Goal: Complete application form: Complete application form

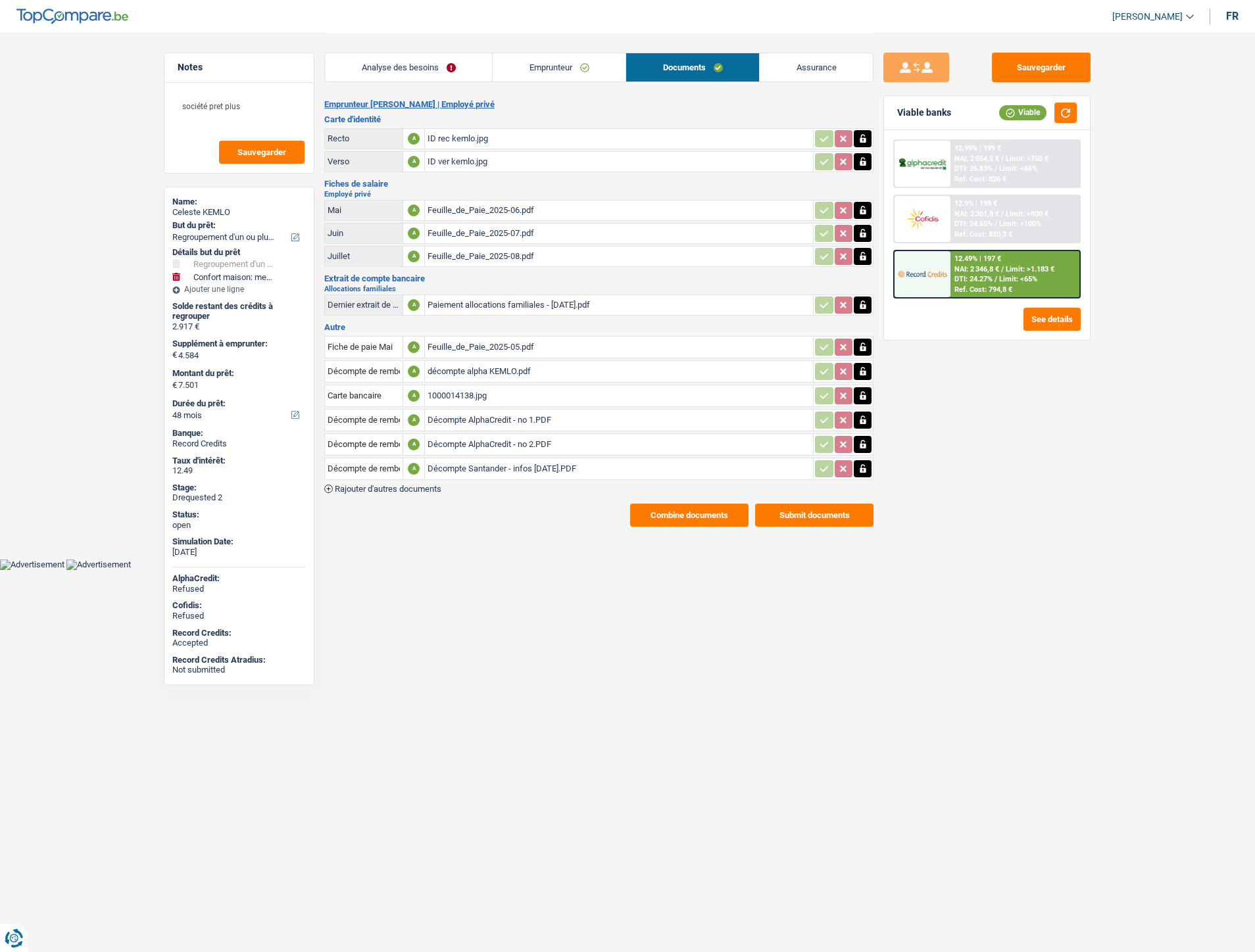
select select "refinancing"
select select "household"
select select "48"
click at [501, 231] on div "Feuille_de_Paie_2025-07.pdf" at bounding box center [619, 233] width 383 height 20
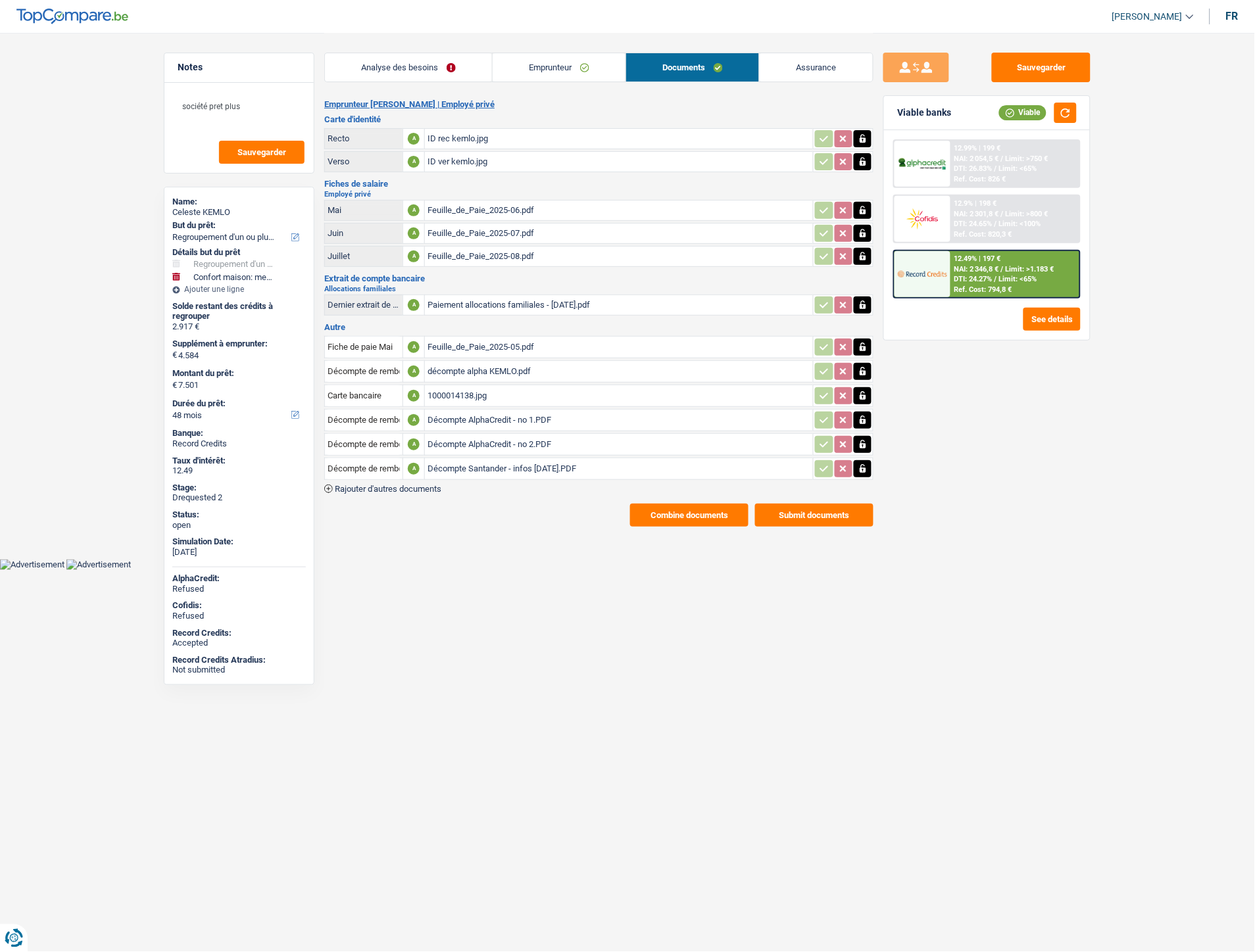
click at [507, 254] on div "Feuille_de_Paie_2025-08.pdf" at bounding box center [619, 256] width 383 height 20
drag, startPoint x: 528, startPoint y: 560, endPoint x: 510, endPoint y: 451, distance: 110.5
click at [527, 557] on body "Vous avez le contrôle de vos données Nous utilisons des cookies, tout comme nos…" at bounding box center [627, 285] width 1255 height 570
click at [556, 69] on link "Emprunteur" at bounding box center [559, 67] width 133 height 28
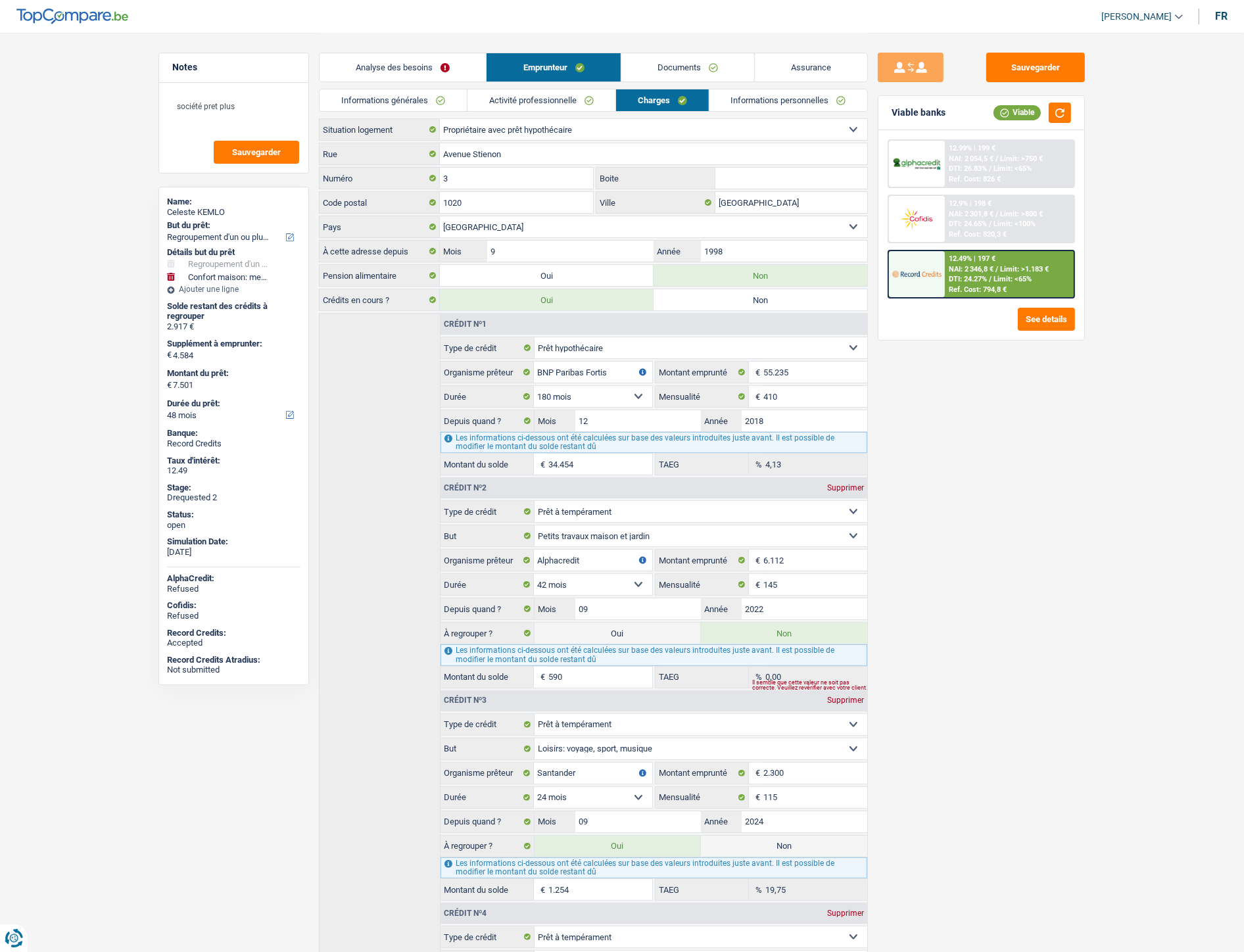
click at [675, 77] on link "Documents" at bounding box center [688, 67] width 133 height 28
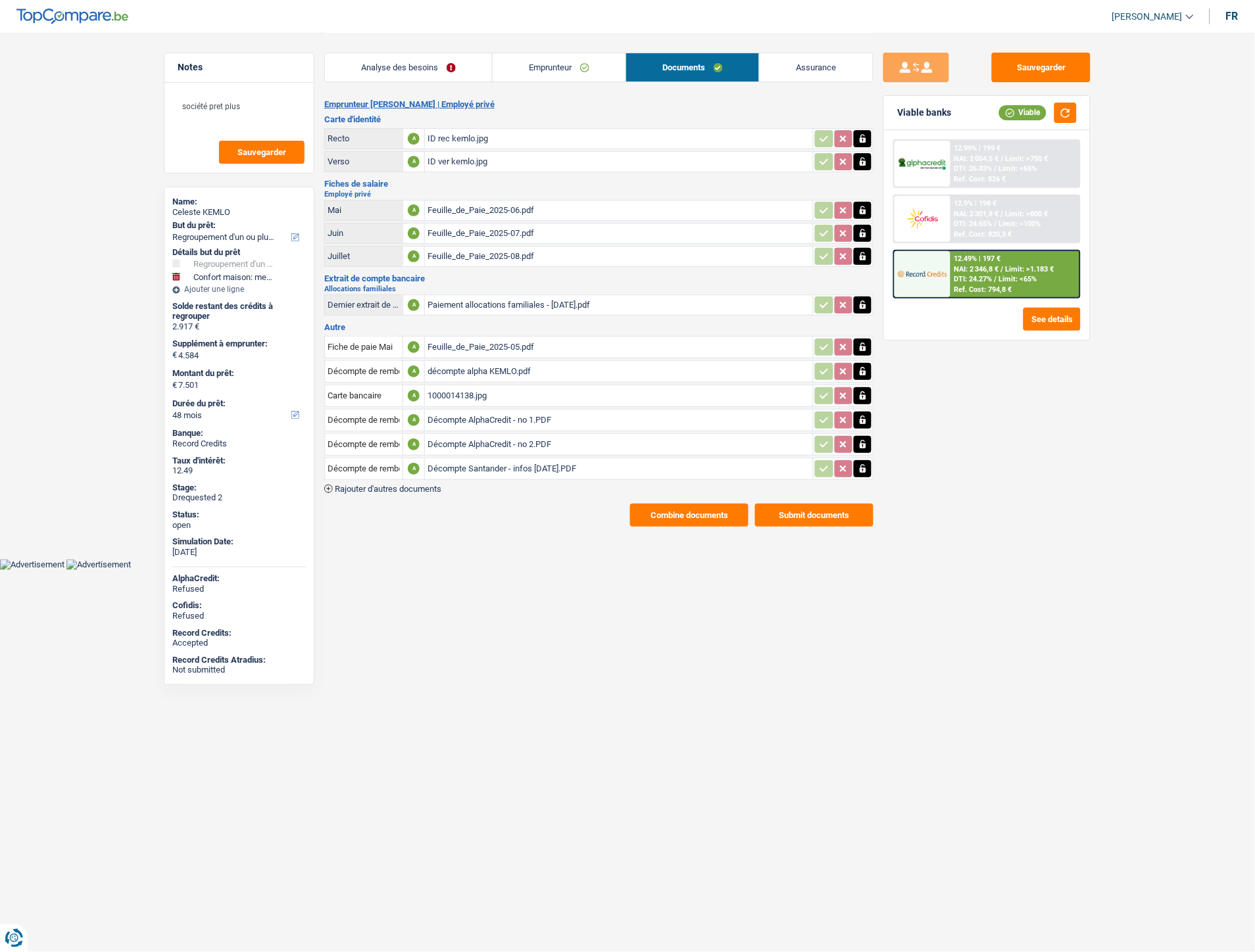
click at [537, 75] on link "Emprunteur" at bounding box center [559, 67] width 133 height 28
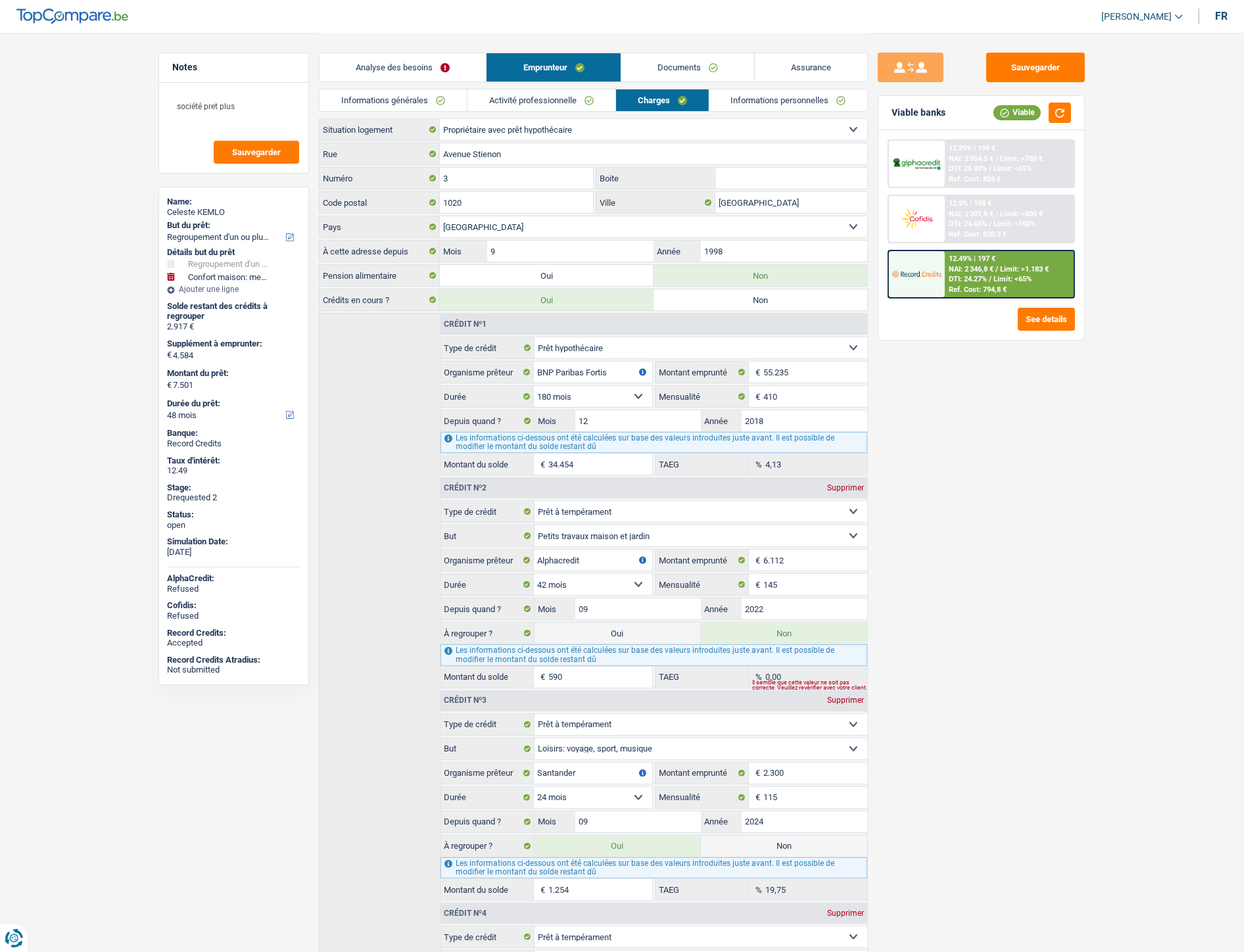
click at [557, 95] on link "Activité professionnelle" at bounding box center [542, 100] width 148 height 22
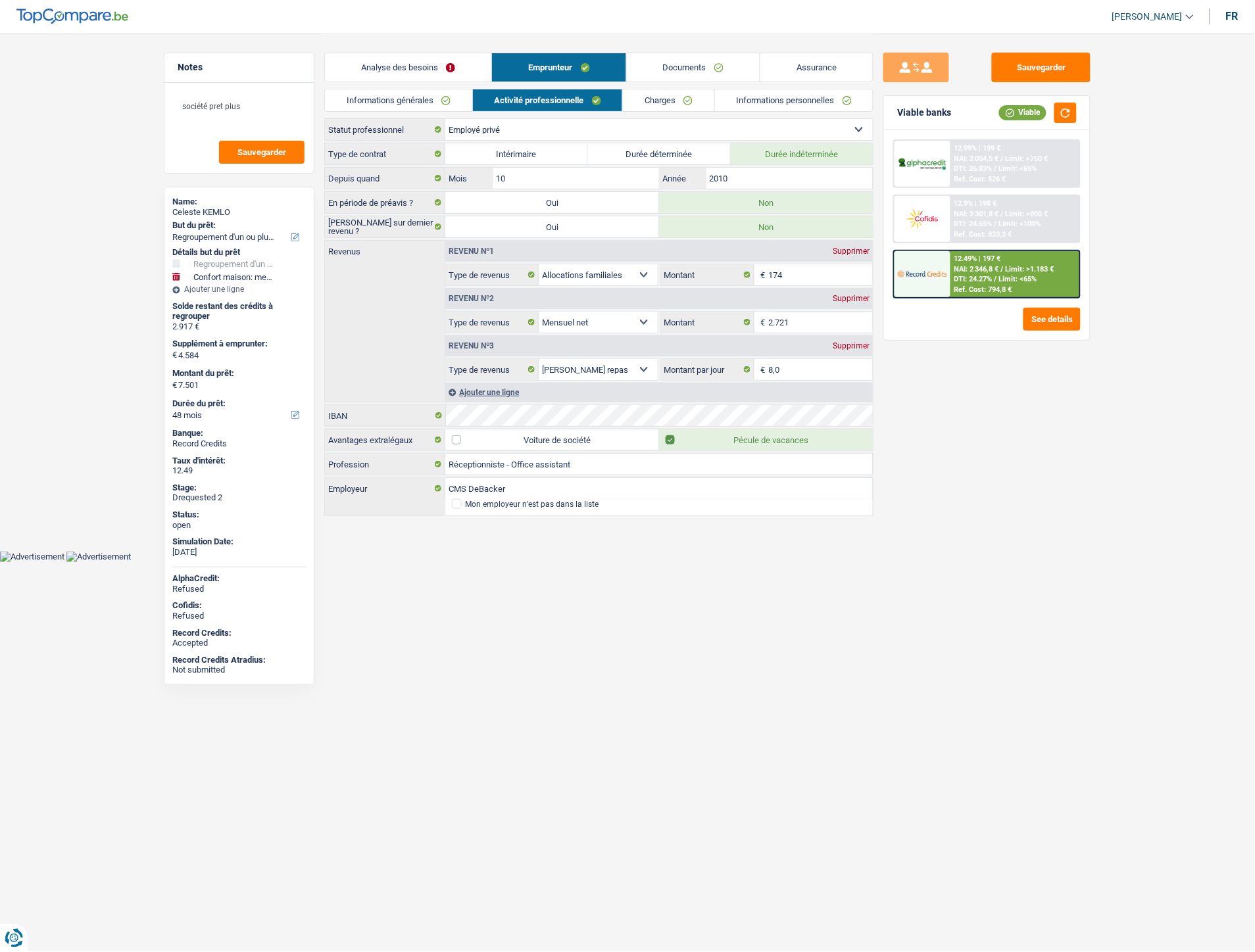
click at [647, 560] on body "Vous avez le contrôle de vos données Nous utilisons des cookies, tout comme nos…" at bounding box center [627, 281] width 1255 height 562
click at [655, 102] on link "Charges" at bounding box center [668, 100] width 91 height 22
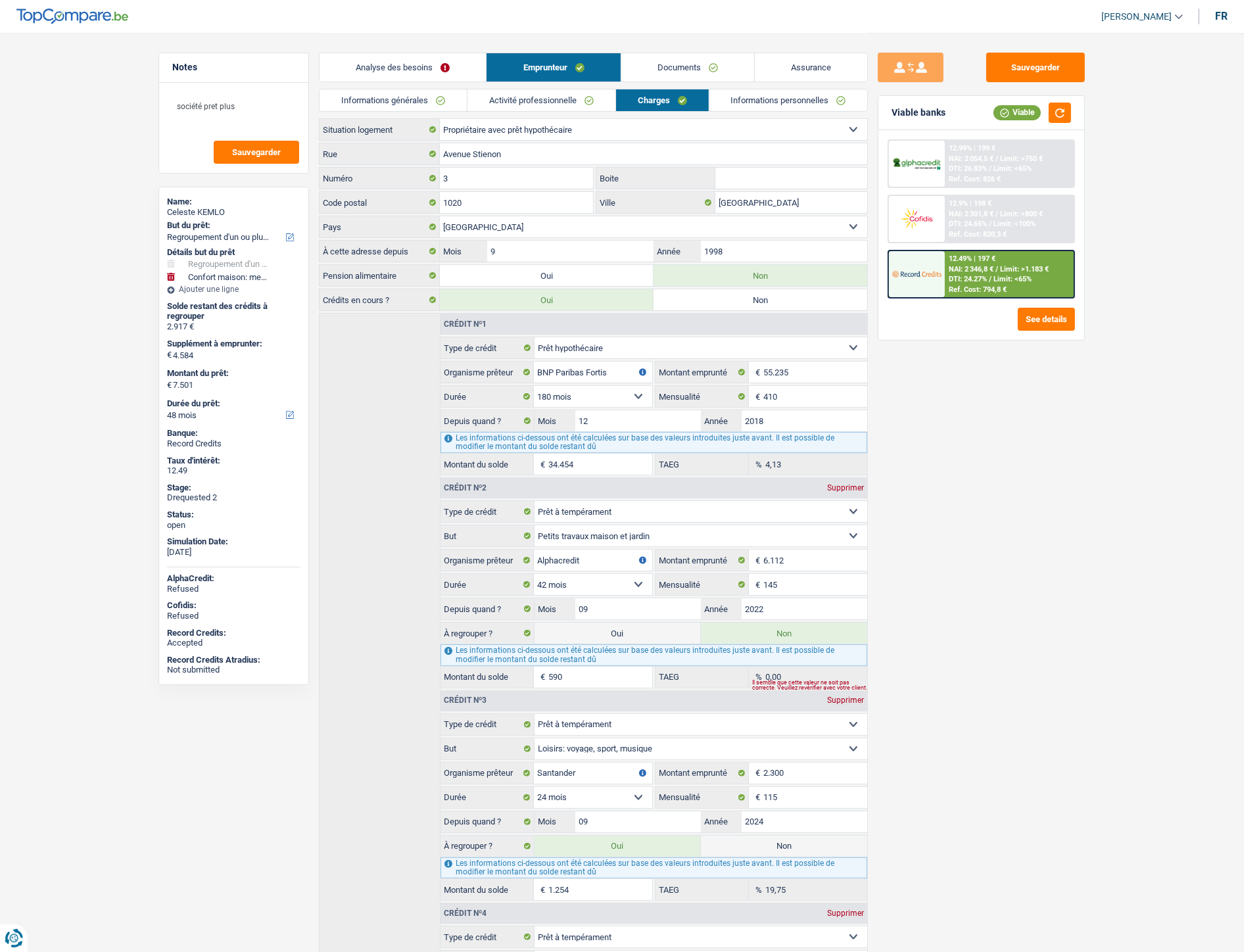
click at [684, 69] on link "Documents" at bounding box center [688, 67] width 133 height 28
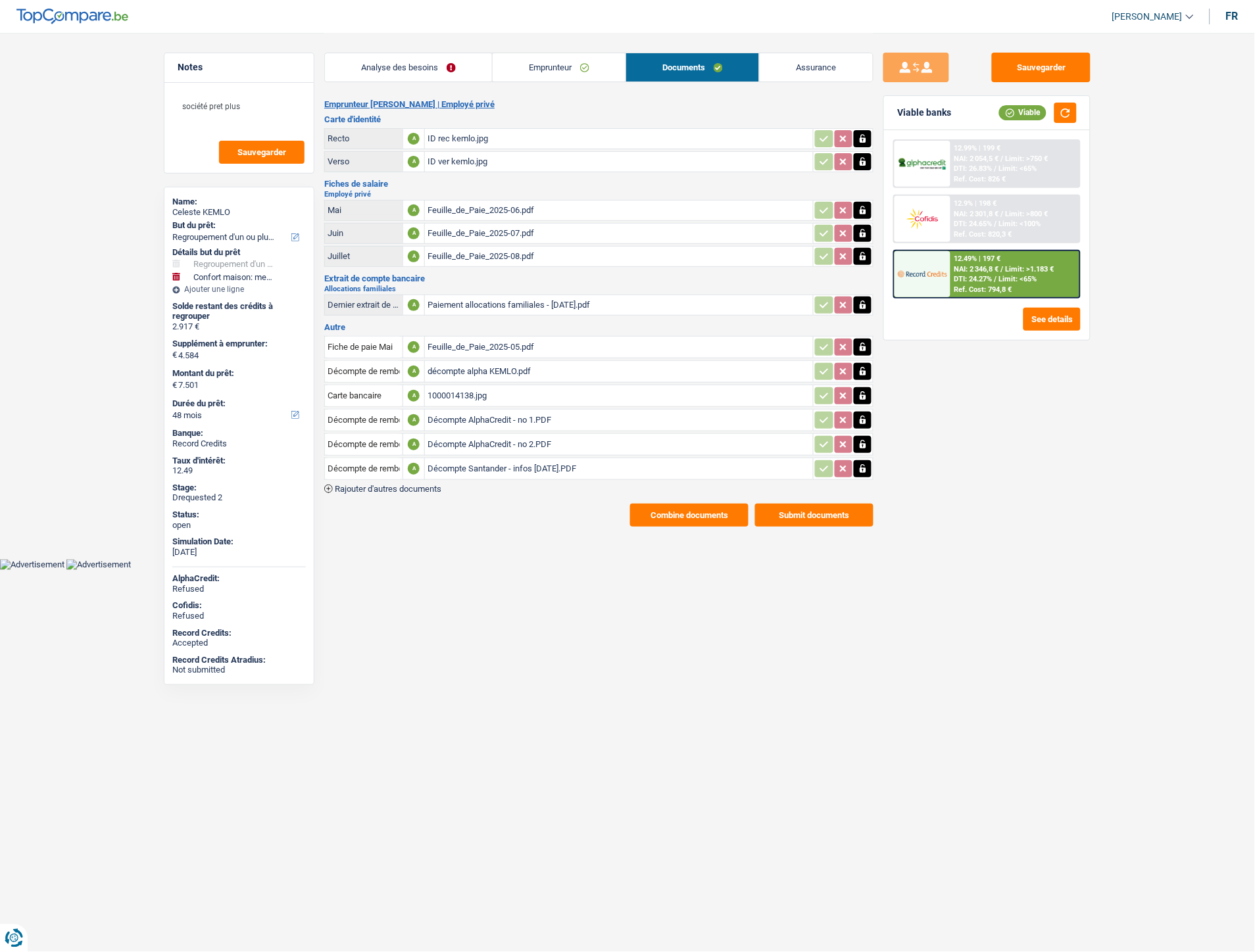
click at [512, 413] on div "Décompte AlphaCredit - no 1.PDF" at bounding box center [619, 419] width 383 height 20
click at [523, 437] on div "Décompte AlphaCredit - no 2.PDF" at bounding box center [619, 444] width 383 height 20
drag, startPoint x: 411, startPoint y: 64, endPoint x: 445, endPoint y: 51, distance: 36.4
click at [410, 64] on link "Analyse des besoins" at bounding box center [408, 67] width 167 height 28
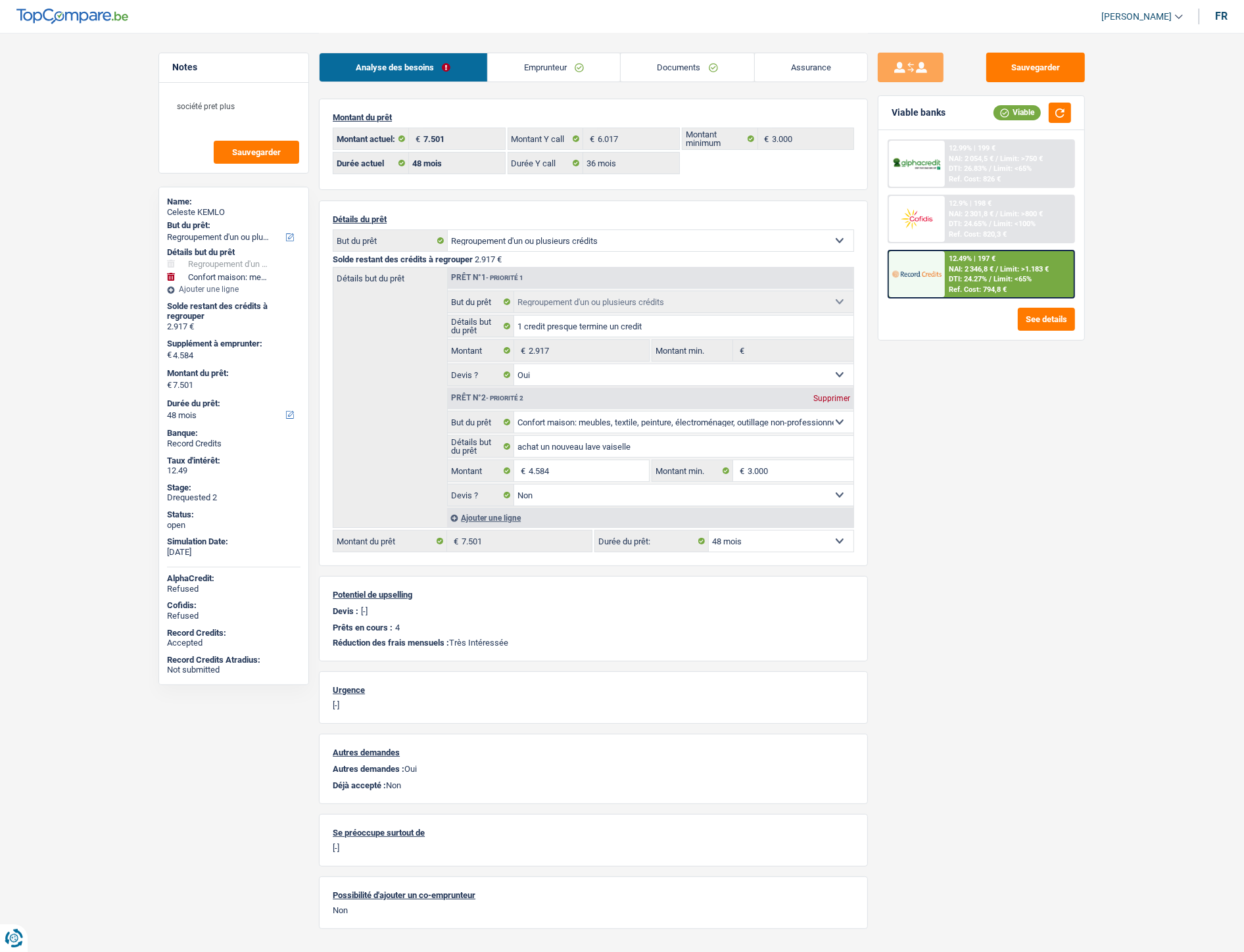
click at [534, 64] on link "Emprunteur" at bounding box center [555, 67] width 133 height 28
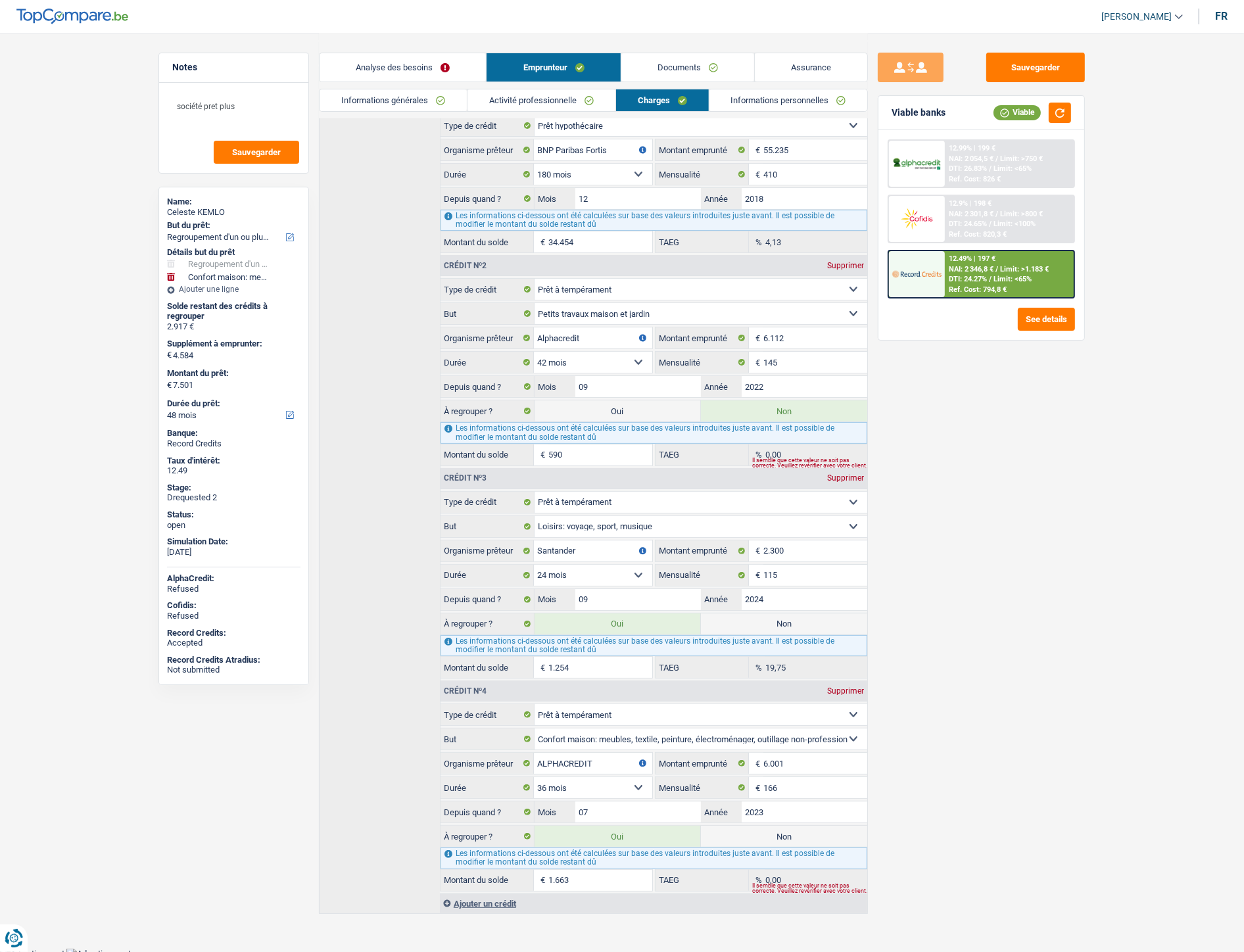
scroll to position [233, 0]
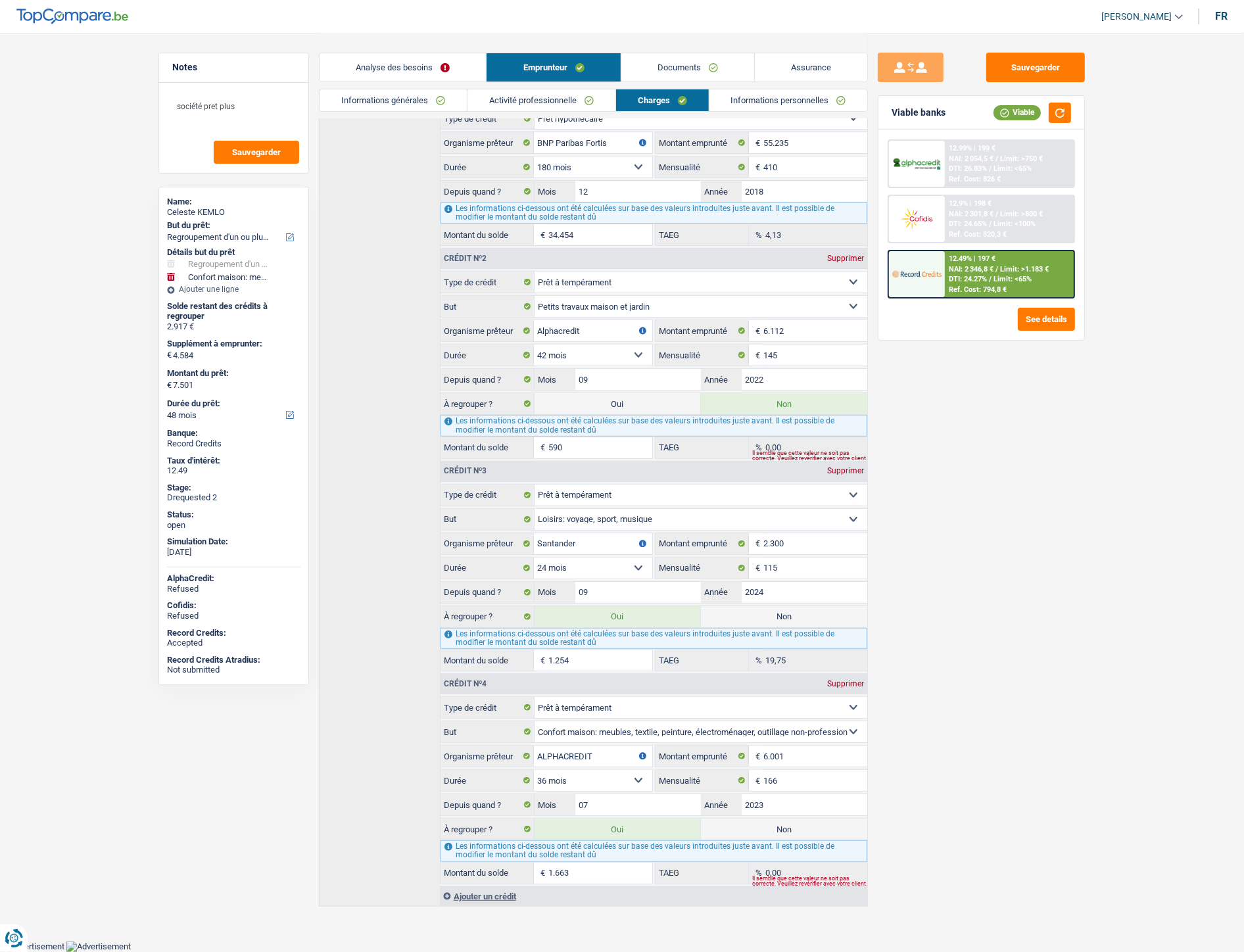
click at [672, 66] on link "Documents" at bounding box center [688, 67] width 133 height 28
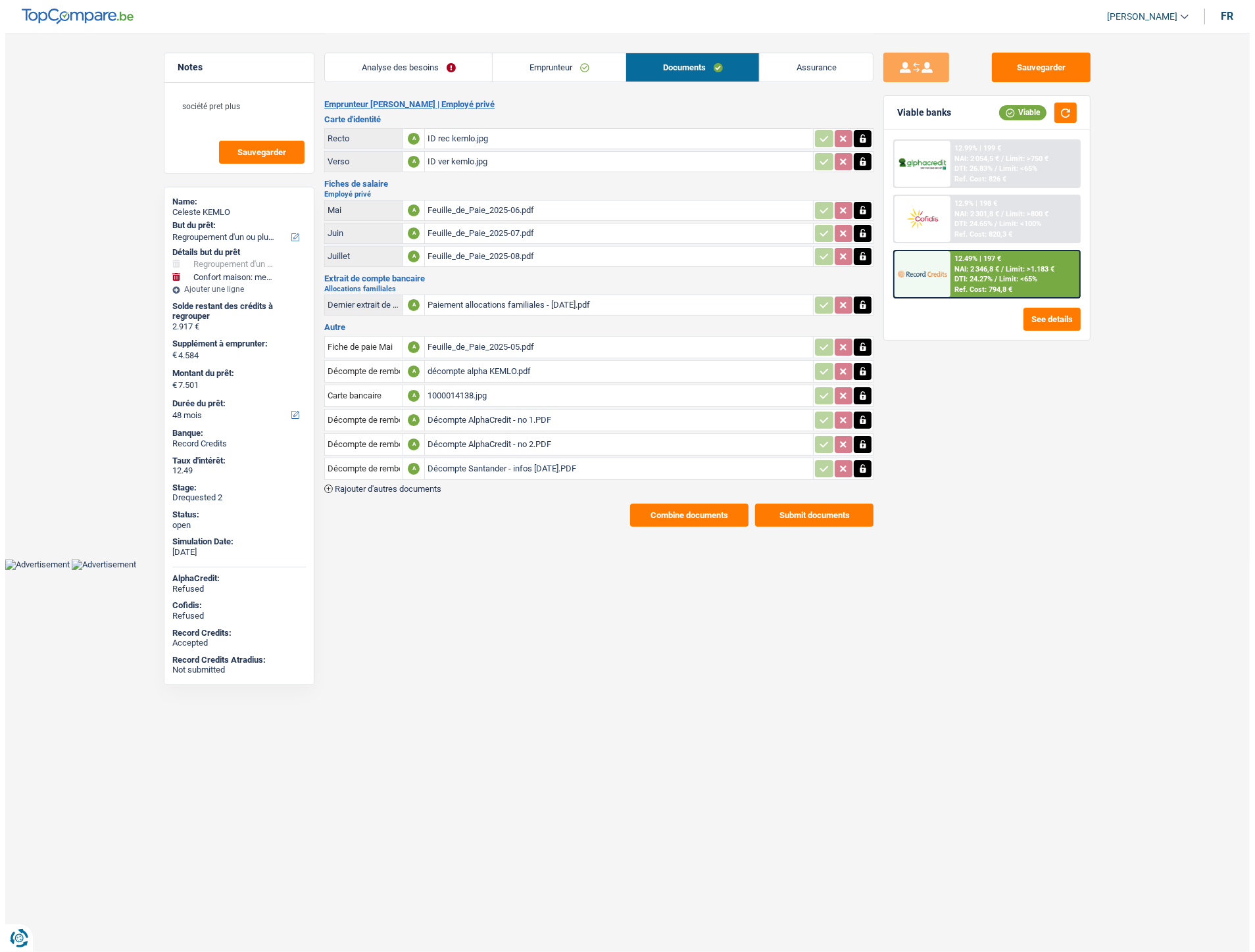
scroll to position [0, 0]
click at [531, 129] on div "ID rec kemlo.jpg" at bounding box center [619, 138] width 383 height 20
click at [472, 163] on div "ID ver kemlo.jpg" at bounding box center [619, 161] width 383 height 20
click at [447, 254] on div "Feuille_de_Paie_2025-08.pdf" at bounding box center [619, 256] width 383 height 20
click at [470, 386] on div "1000014138.jpg" at bounding box center [619, 395] width 383 height 20
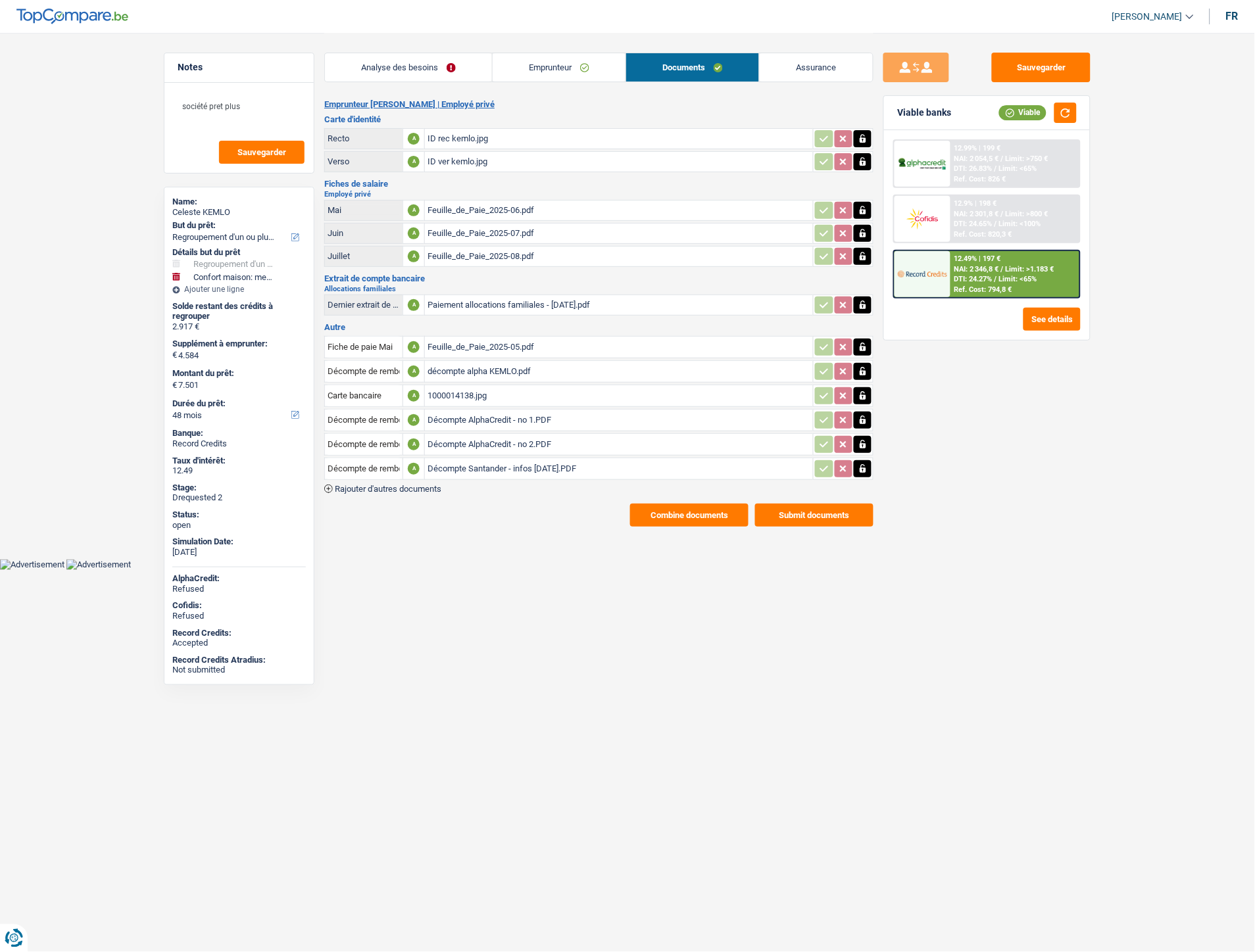
click at [533, 411] on div "Décompte AlphaCredit - no 1.PDF" at bounding box center [619, 419] width 383 height 20
click at [517, 411] on div "Décompte AlphaCredit - no 1.PDF" at bounding box center [619, 419] width 383 height 20
click at [859, 415] on icon "button" at bounding box center [862, 420] width 10 height 13
click at [862, 416] on icon "button" at bounding box center [862, 420] width 8 height 9
click at [1044, 61] on button "Sauvegarder" at bounding box center [1041, 67] width 99 height 29
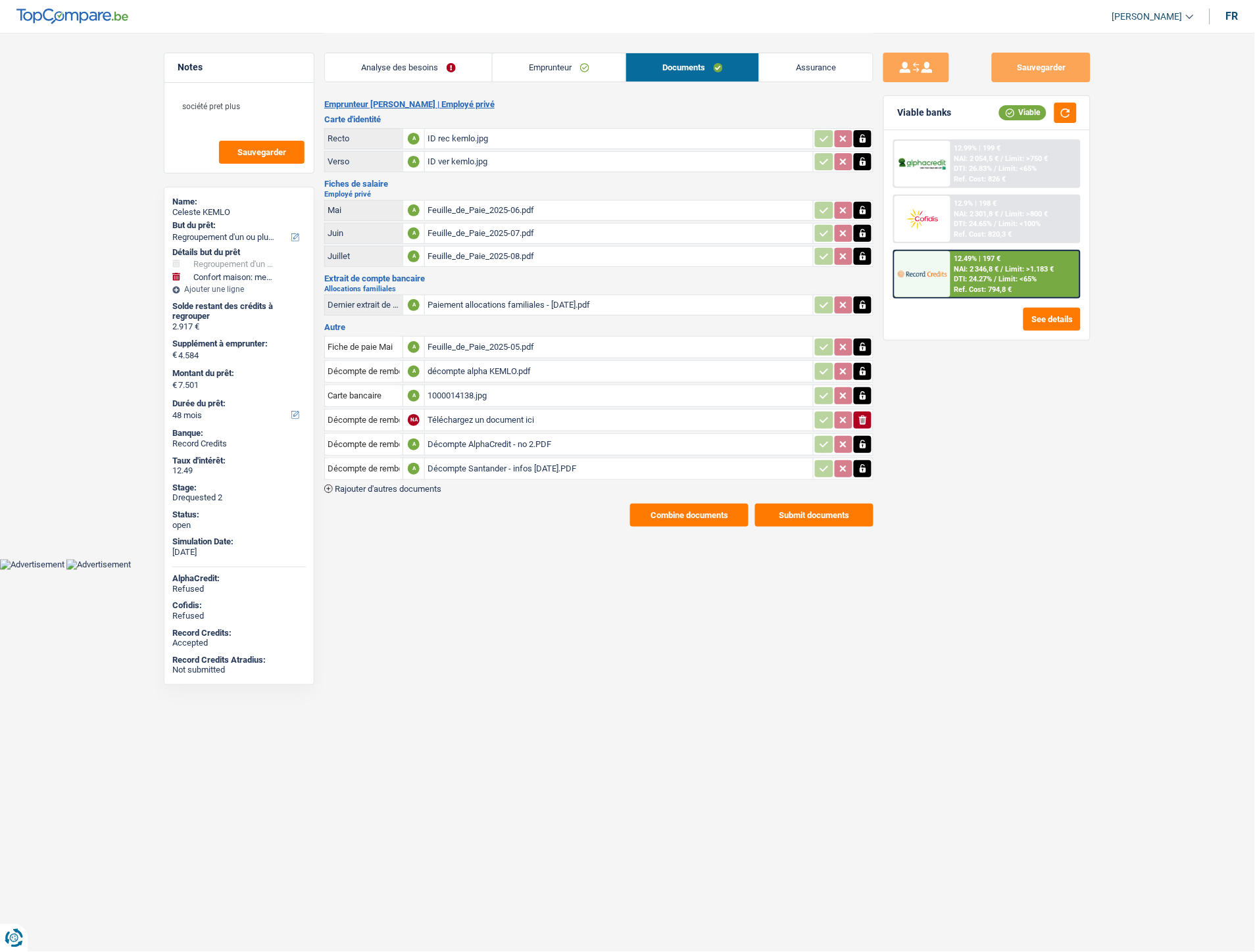
click at [491, 435] on div "Décompte AlphaCredit - no 2.PDF" at bounding box center [619, 444] width 383 height 20
click at [556, 468] on div "Décompte Santander - infos [DATE].PDF" at bounding box center [619, 468] width 383 height 20
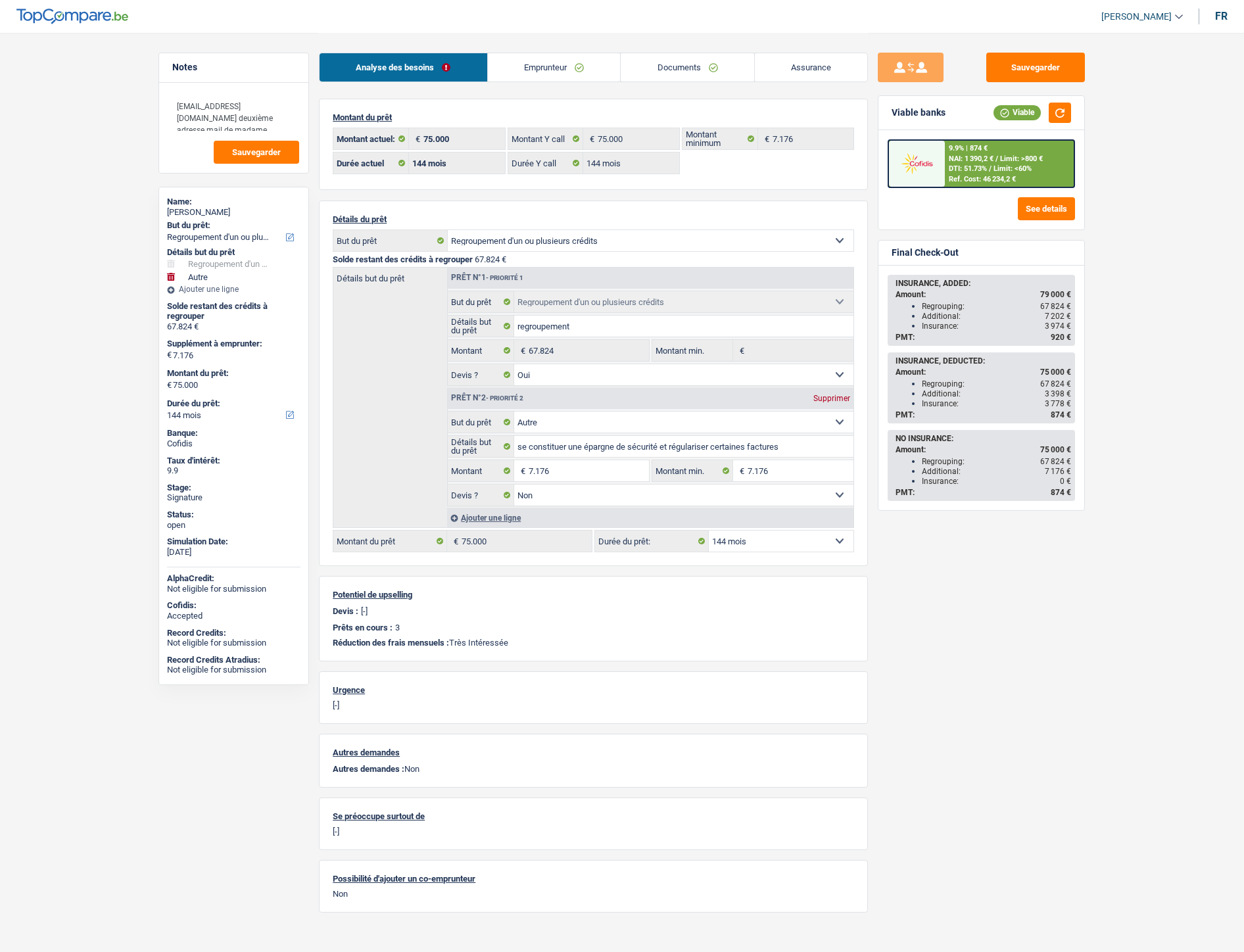
select select "refinancing"
select select "other"
select select "144"
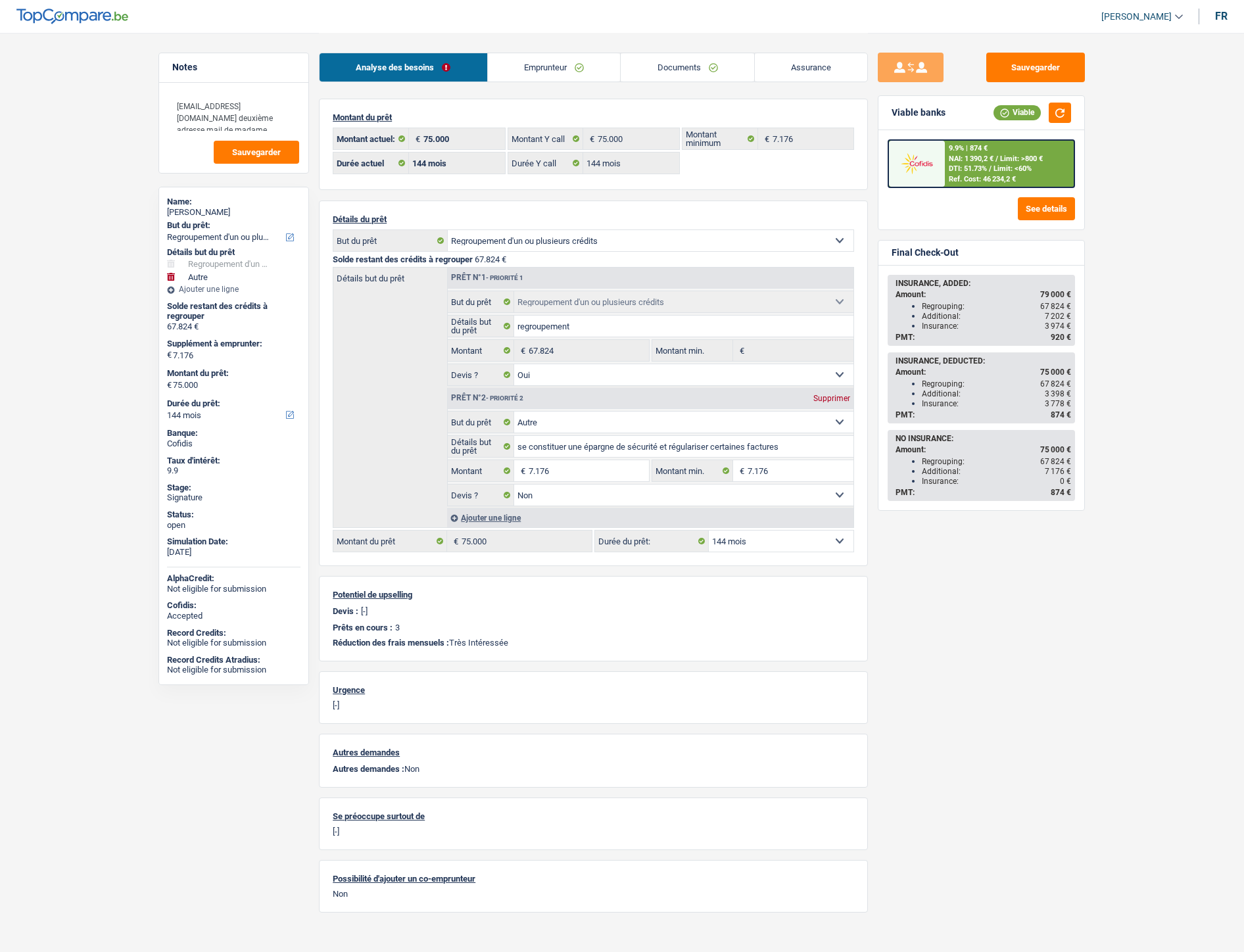
select select "144"
select select "refinancing"
select select "yes"
select select "other"
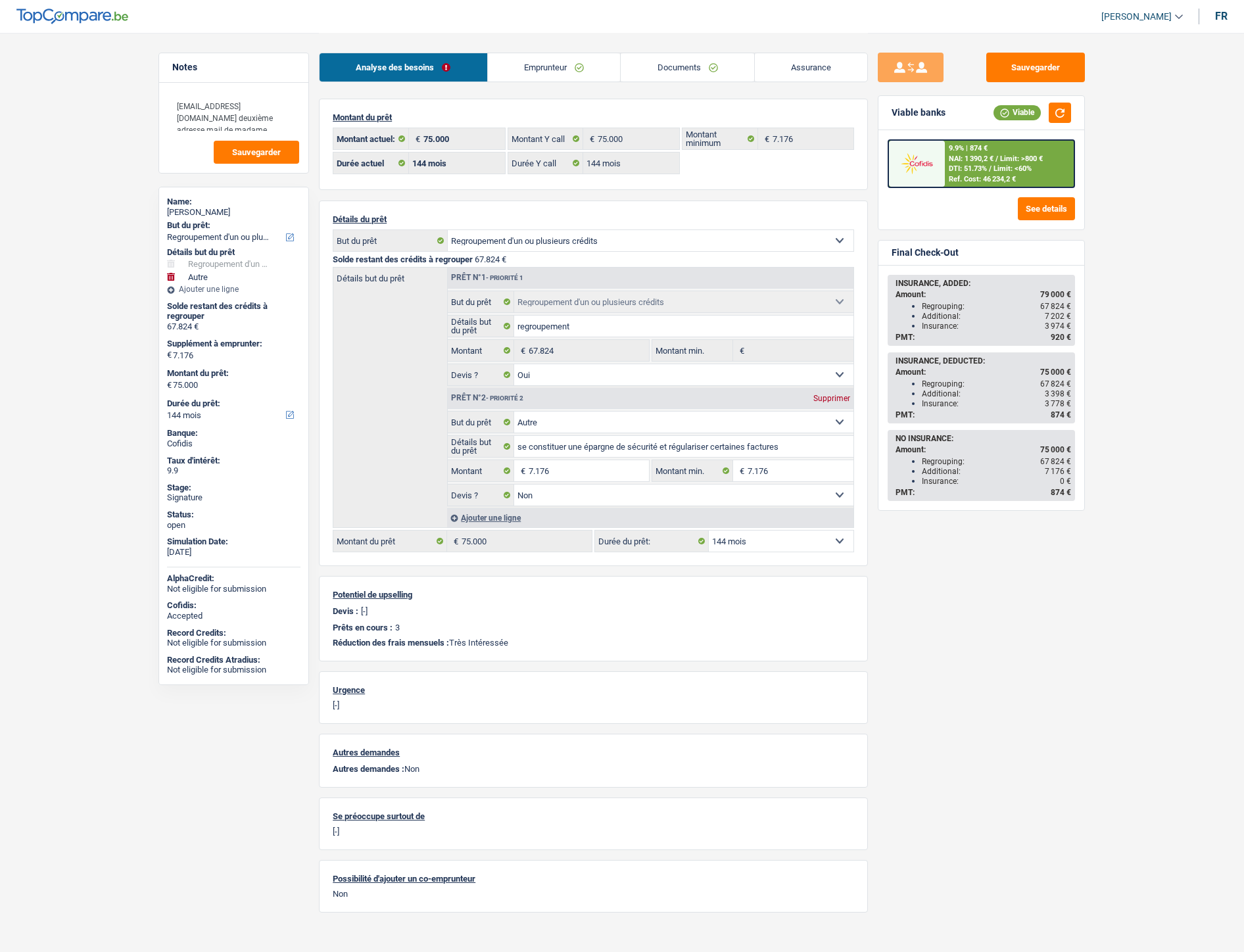
select select "false"
select select "144"
click at [561, 69] on link "Emprunteur" at bounding box center [555, 67] width 133 height 28
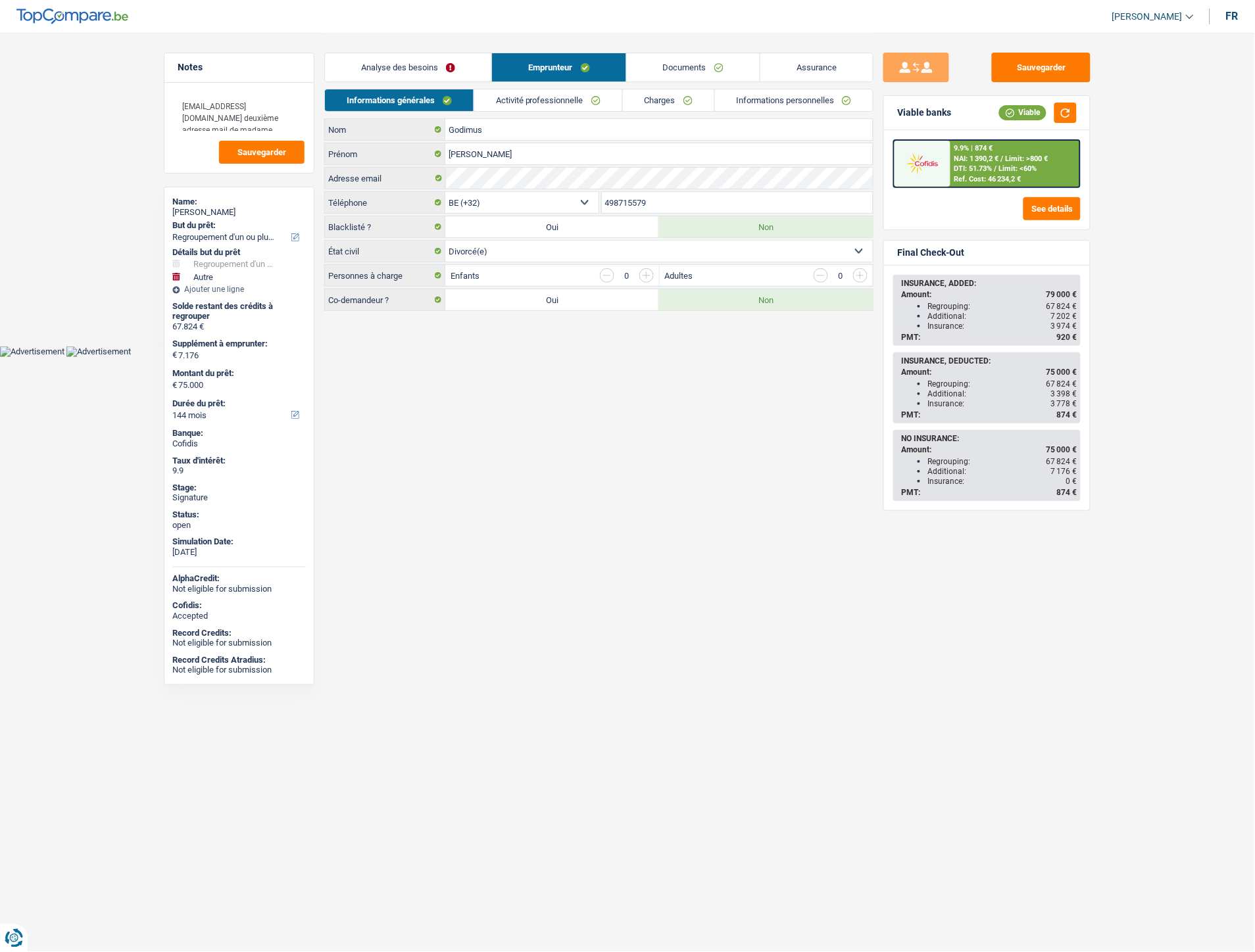
click at [787, 109] on link "Informations personnelles" at bounding box center [794, 100] width 159 height 22
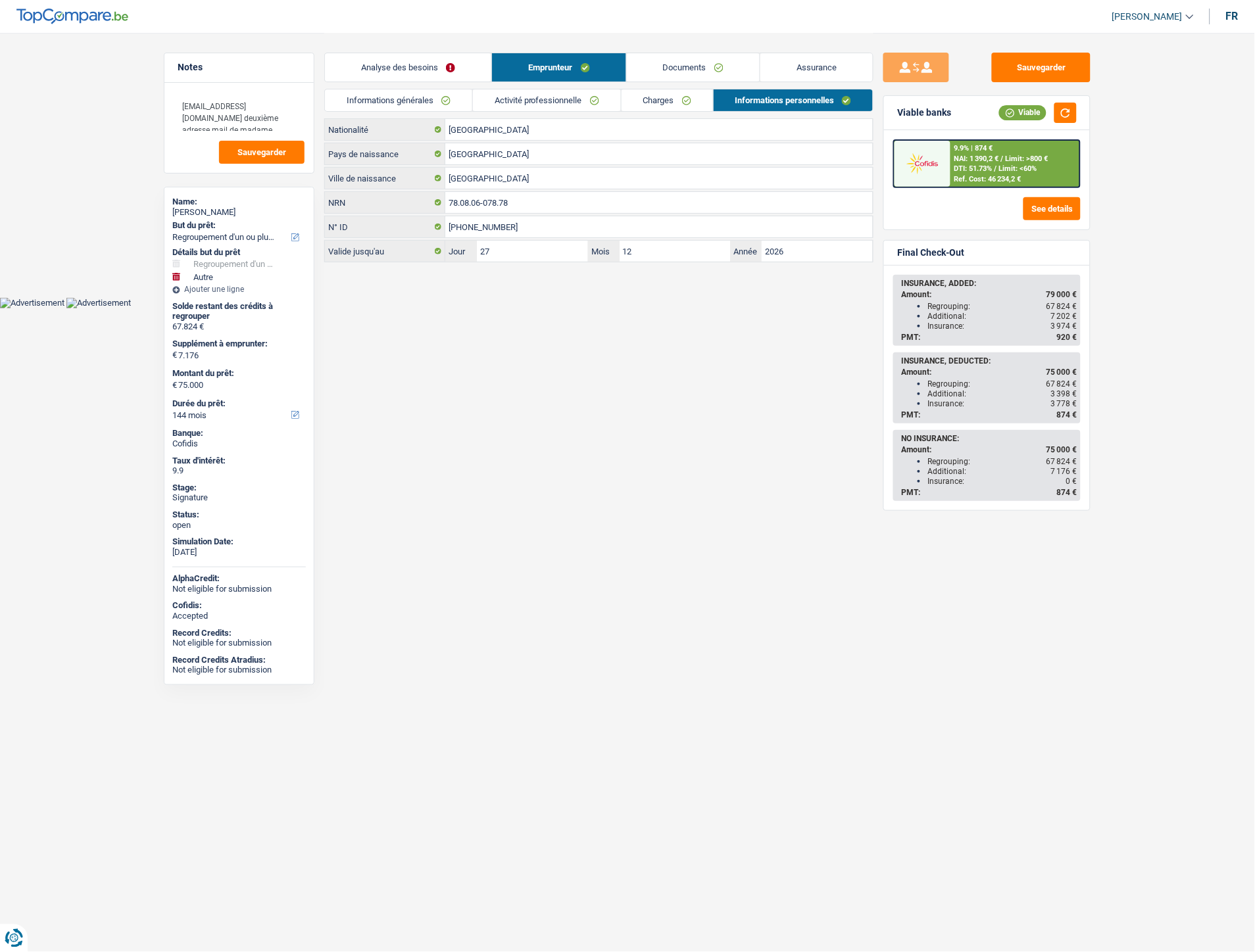
click at [445, 308] on html "Vous avez le contrôle de vos données Nous utilisons des cookies, tout comme nos…" at bounding box center [627, 154] width 1255 height 308
click at [436, 64] on link "Analyse des besoins" at bounding box center [408, 67] width 167 height 28
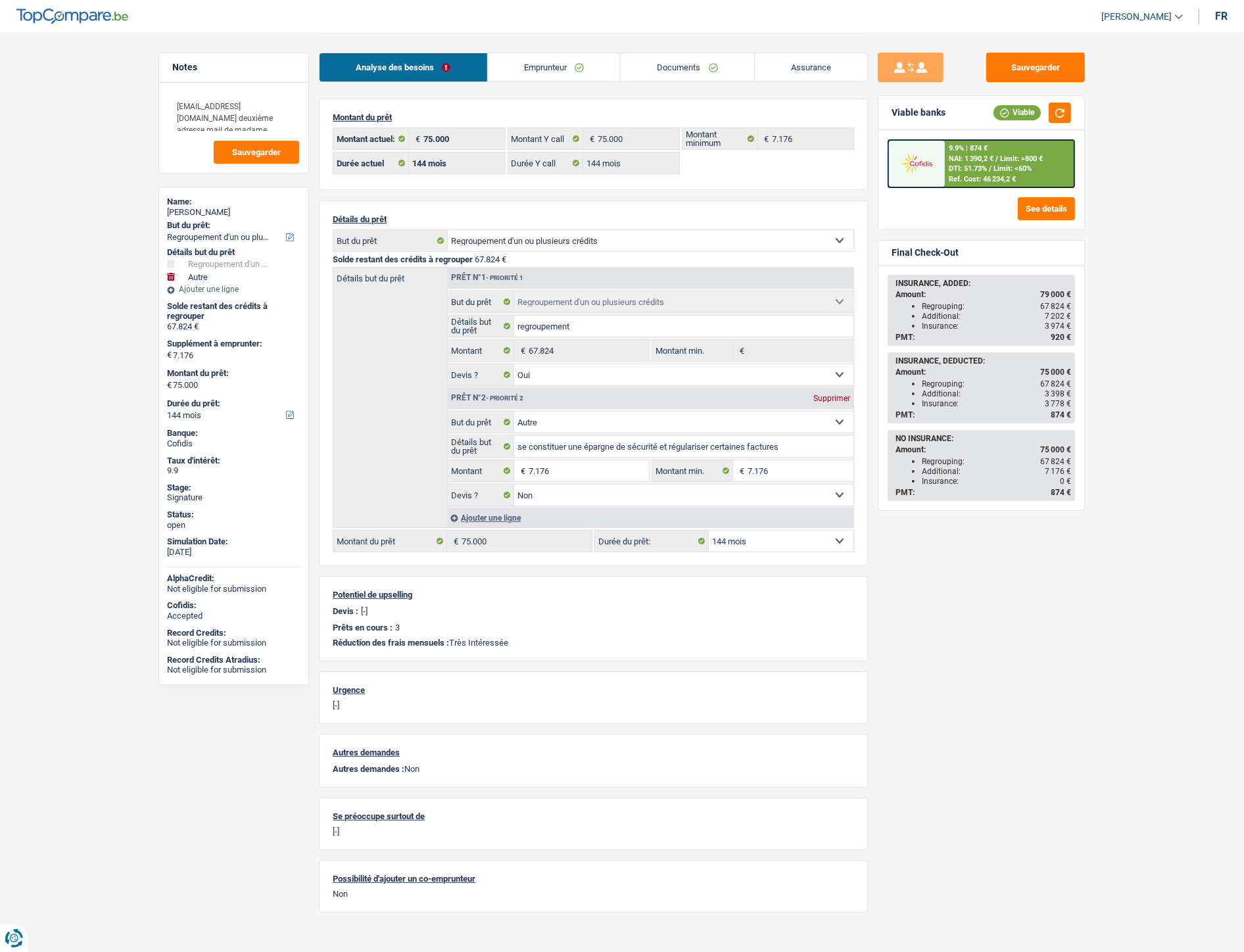
click at [534, 66] on link "Emprunteur" at bounding box center [555, 67] width 133 height 28
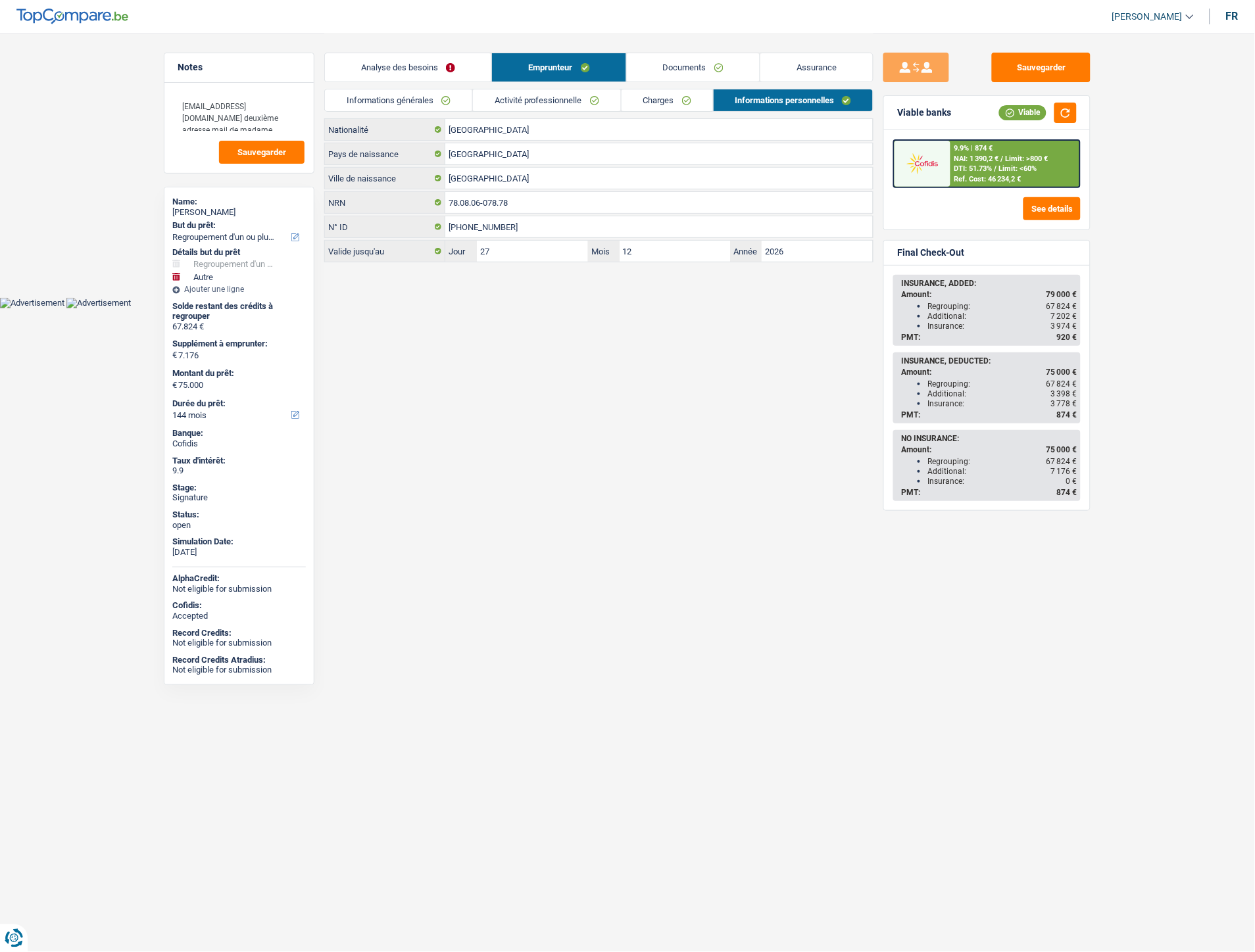
click at [377, 89] on link "Informations générales" at bounding box center [398, 100] width 148 height 22
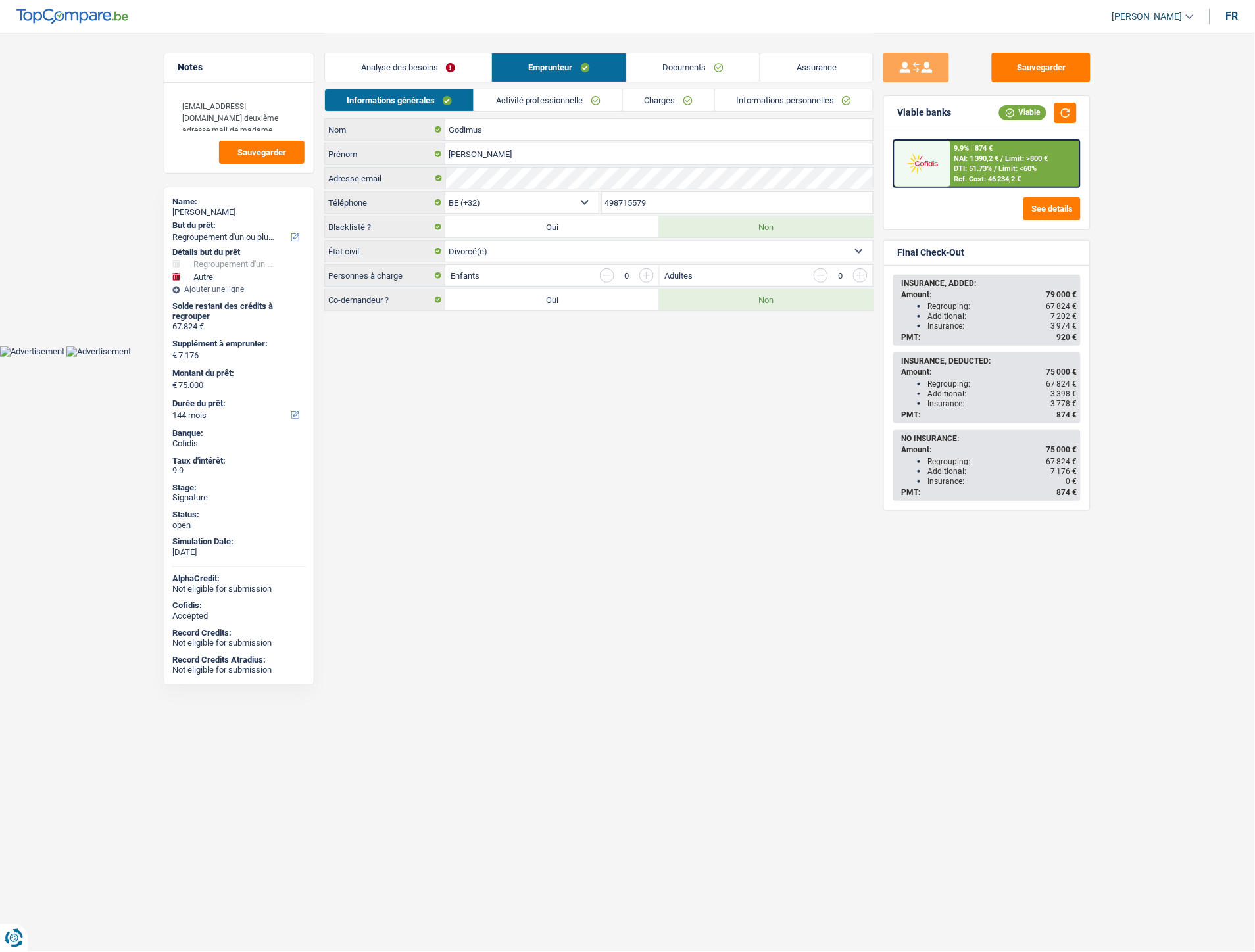
click at [529, 105] on link "Activité professionnelle" at bounding box center [548, 100] width 148 height 22
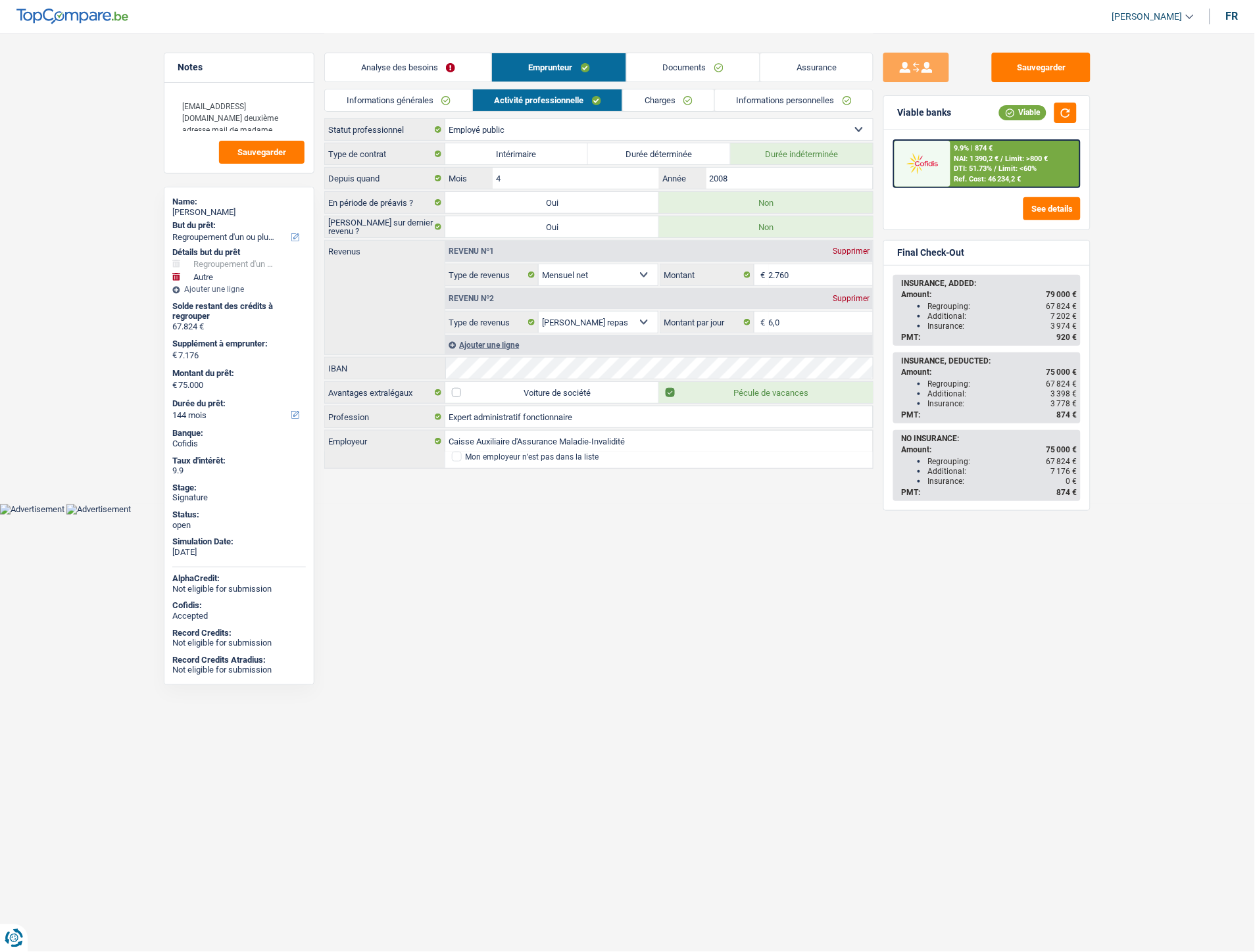
click at [660, 108] on link "Charges" at bounding box center [668, 100] width 91 height 22
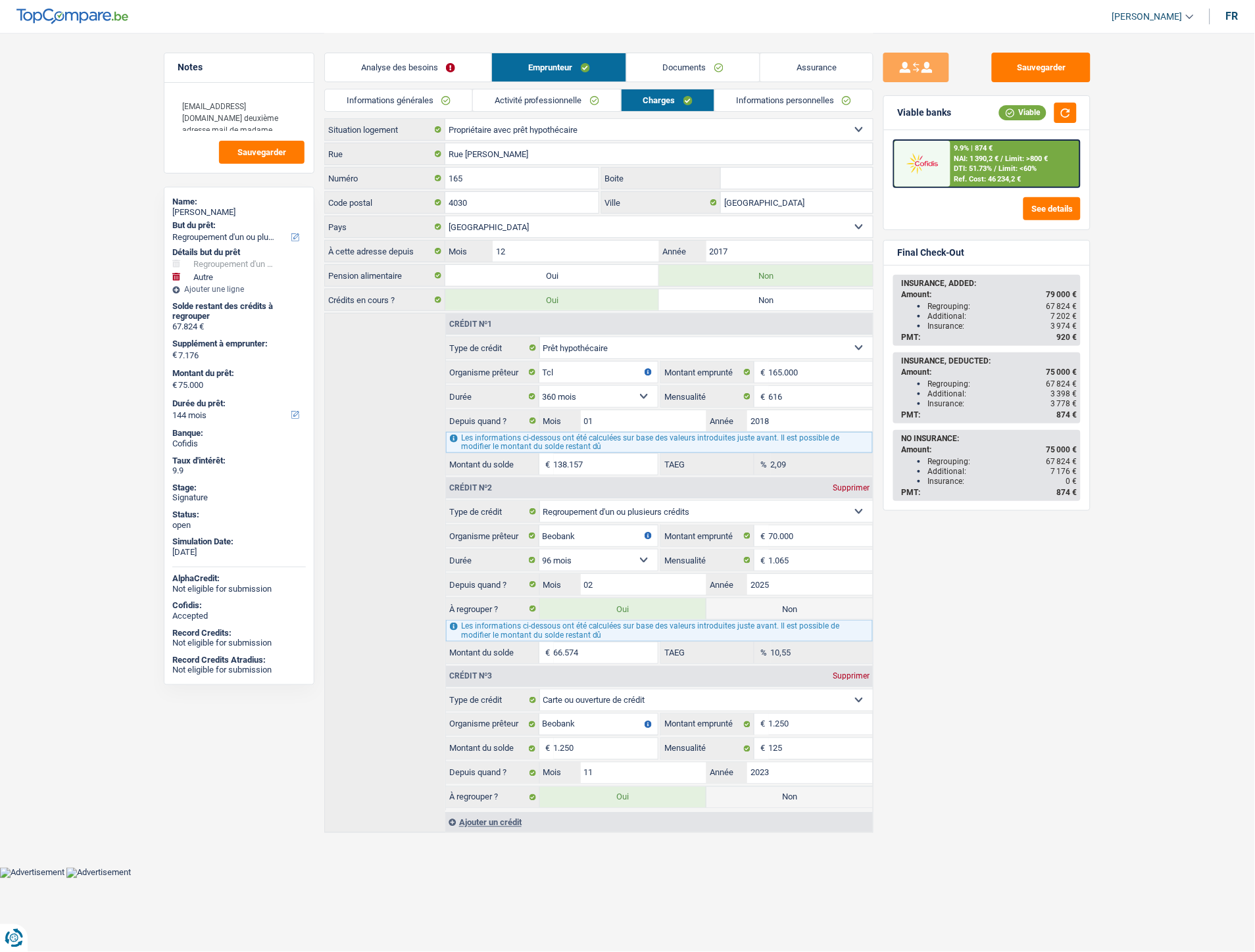
click at [661, 64] on link "Documents" at bounding box center [693, 67] width 133 height 28
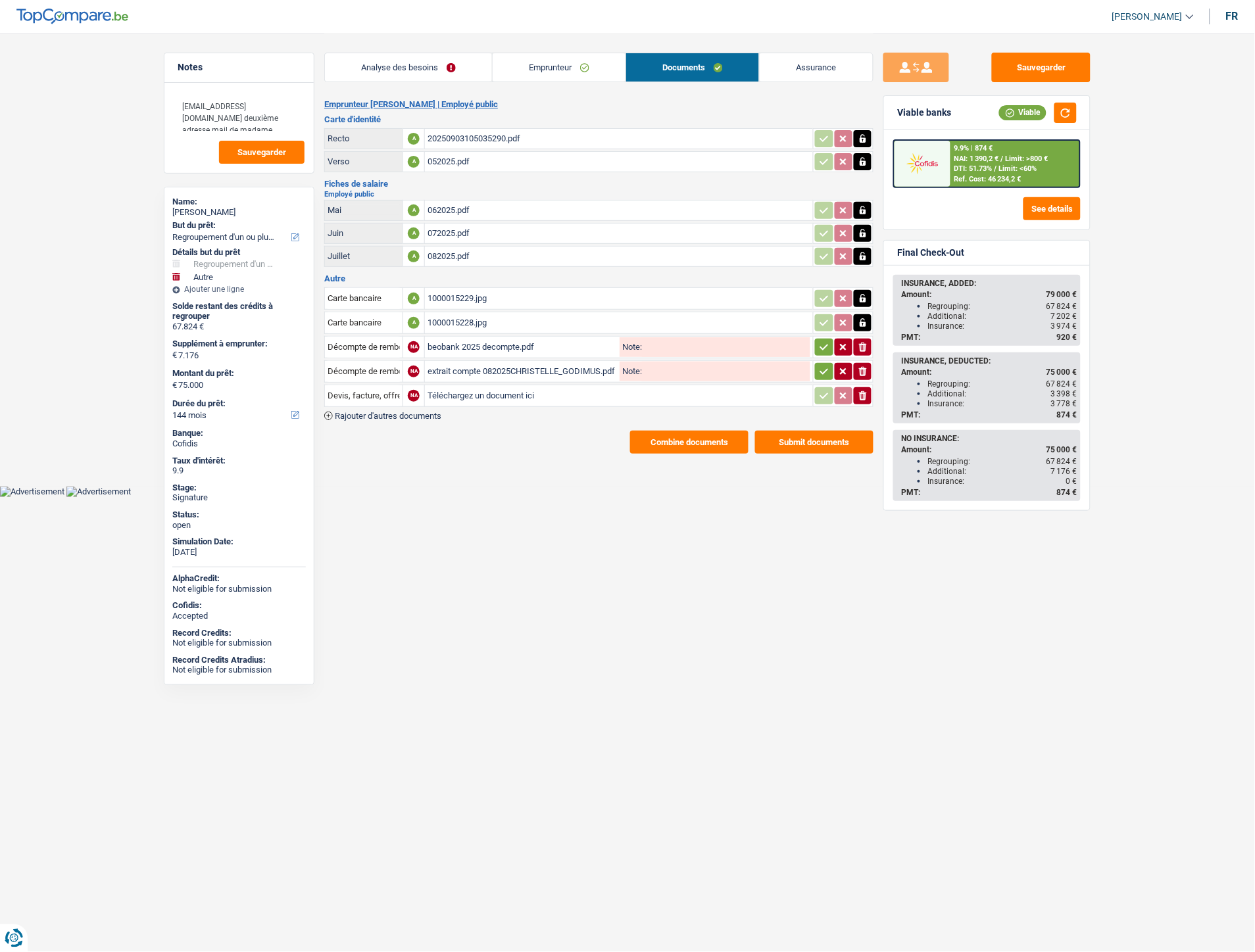
click at [567, 64] on link "Emprunteur" at bounding box center [559, 67] width 133 height 28
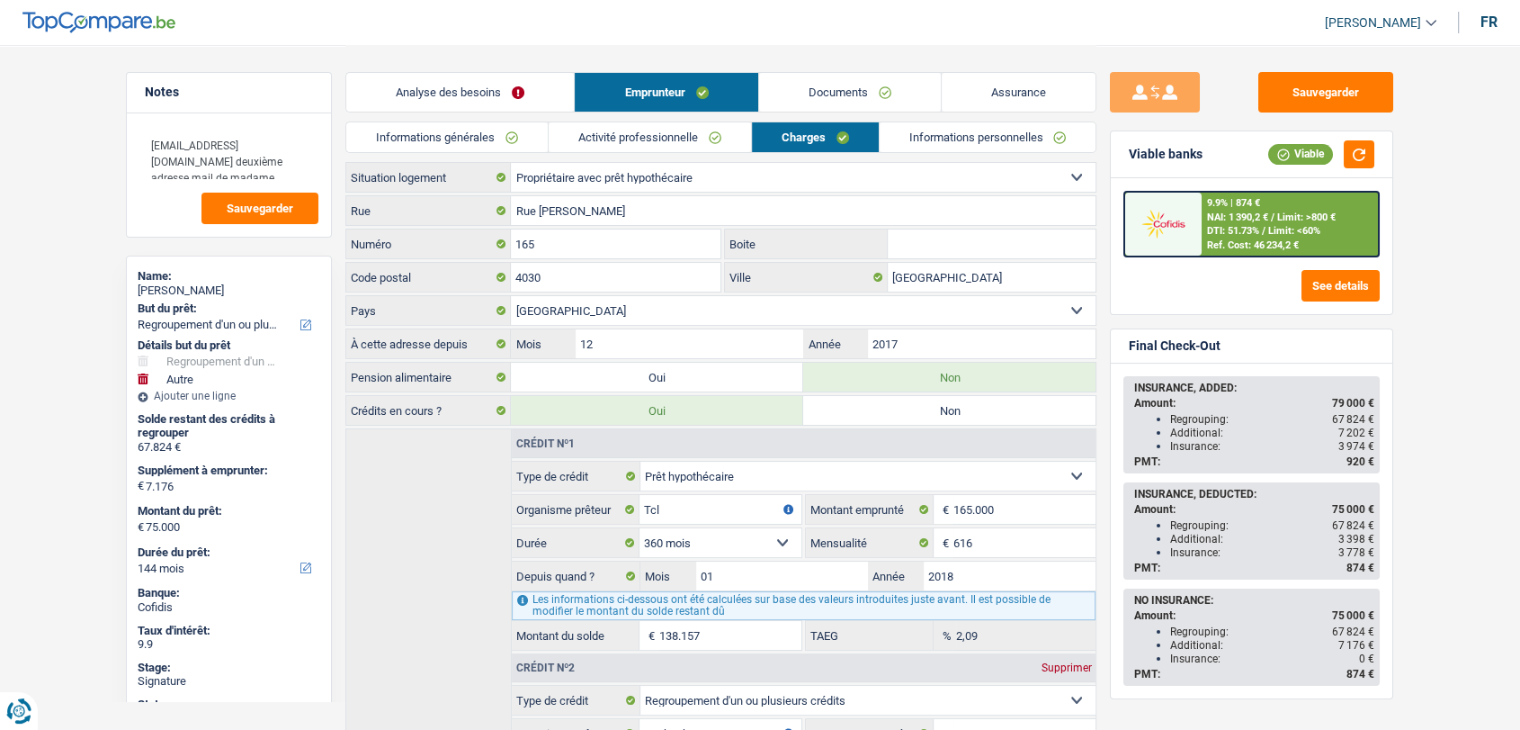
click at [849, 86] on link "Documents" at bounding box center [850, 92] width 182 height 39
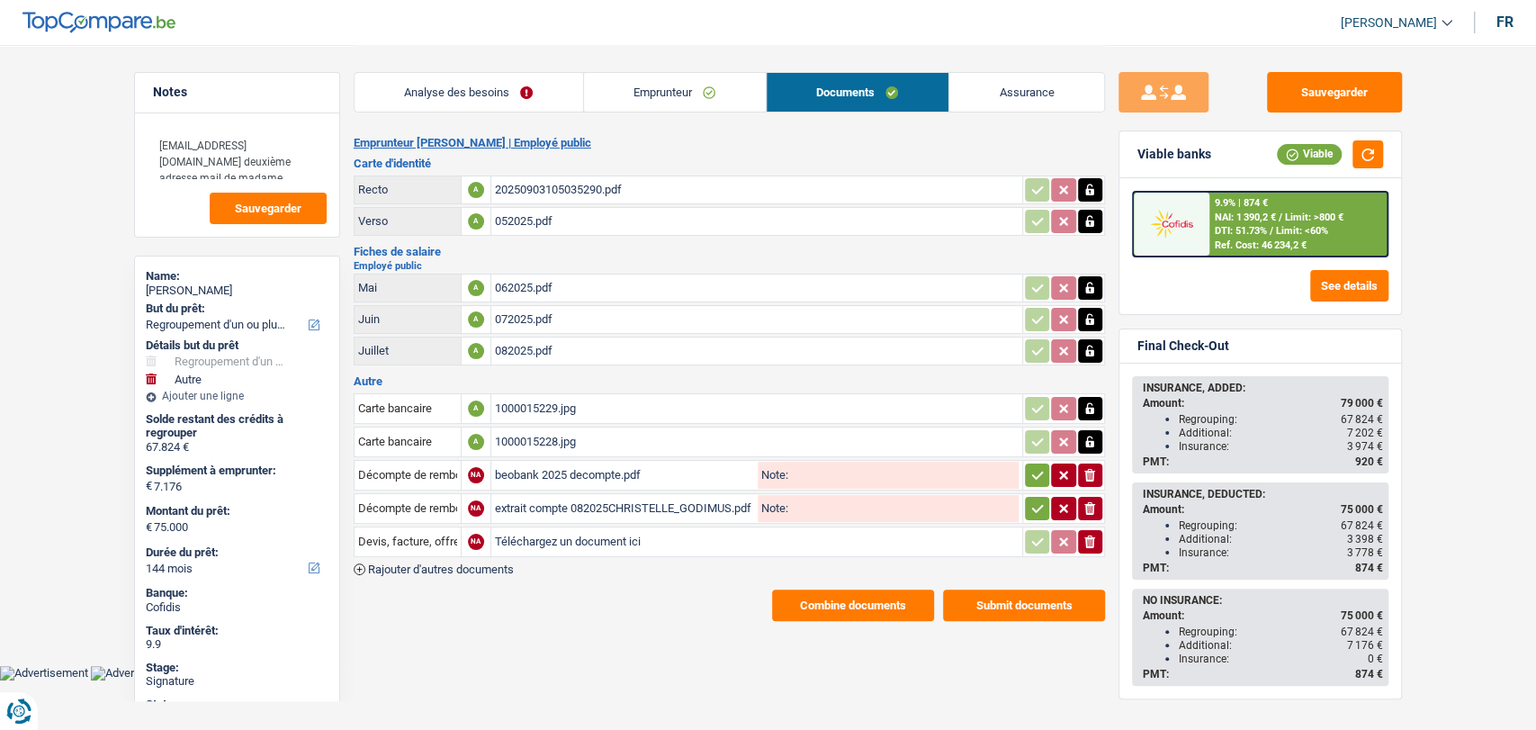
click at [558, 471] on div "beobank 2025 decompte.pdf" at bounding box center [624, 475] width 259 height 27
